Goal: Book appointment/travel/reservation

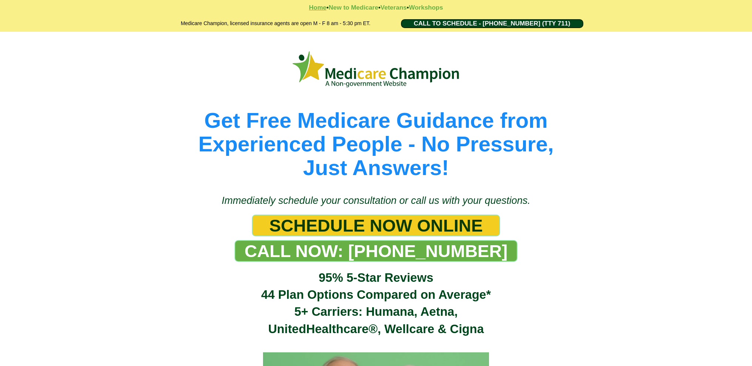
click at [312, 7] on strong "Home" at bounding box center [317, 7] width 17 height 7
click at [380, 226] on span "SCHEDULE NOW ONLINE" at bounding box center [375, 226] width 213 height 20
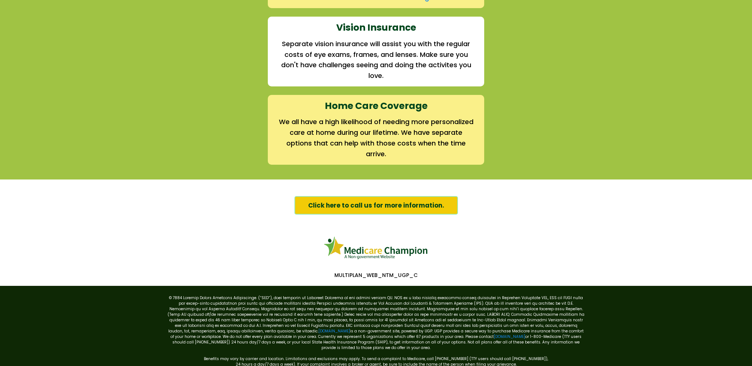
scroll to position [1099, 0]
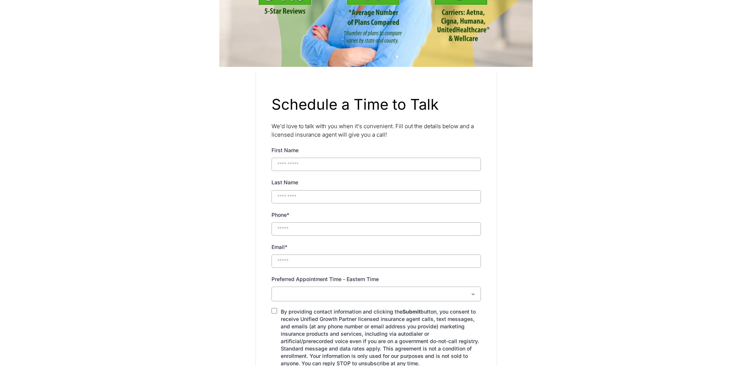
scroll to position [121, 0]
